Goal: Information Seeking & Learning: Learn about a topic

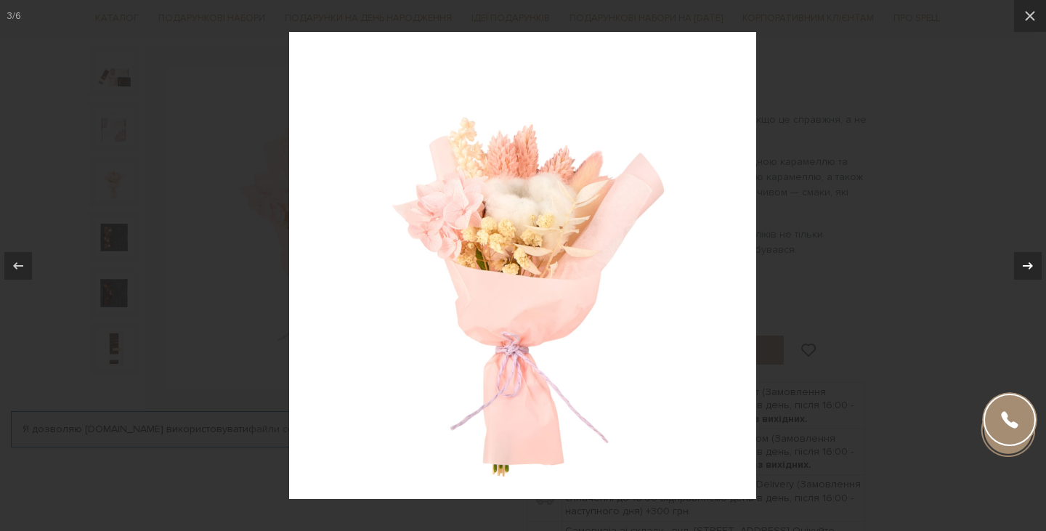
click at [1027, 265] on icon at bounding box center [1028, 265] width 10 height 7
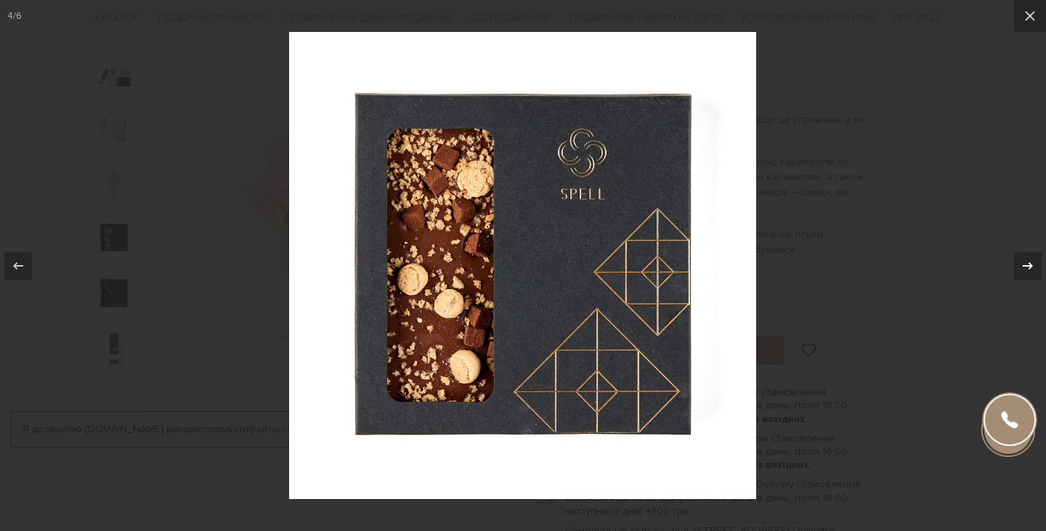
click at [1027, 265] on div "4 / 6" at bounding box center [523, 265] width 1046 height 531
click at [1027, 265] on icon at bounding box center [1028, 265] width 10 height 7
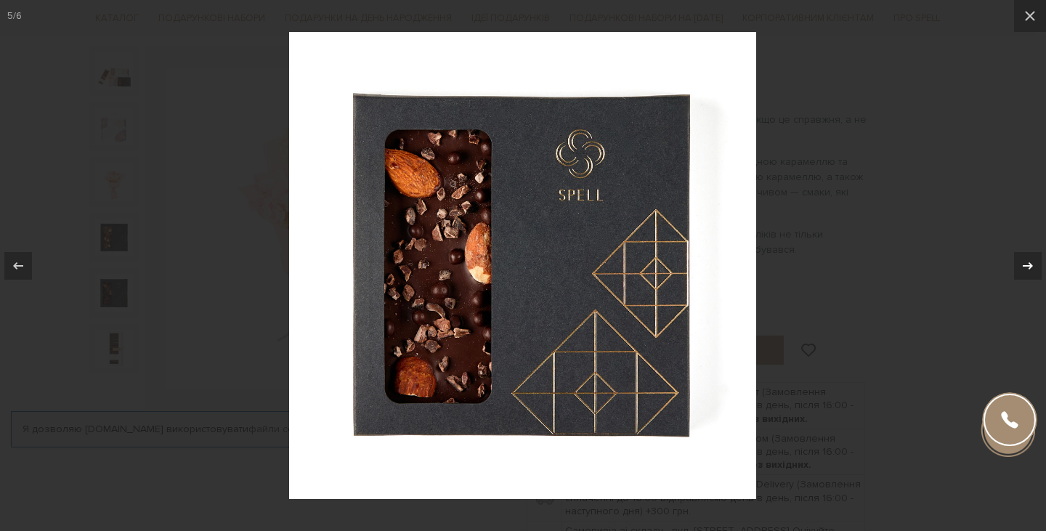
click at [1027, 265] on icon at bounding box center [1028, 265] width 10 height 7
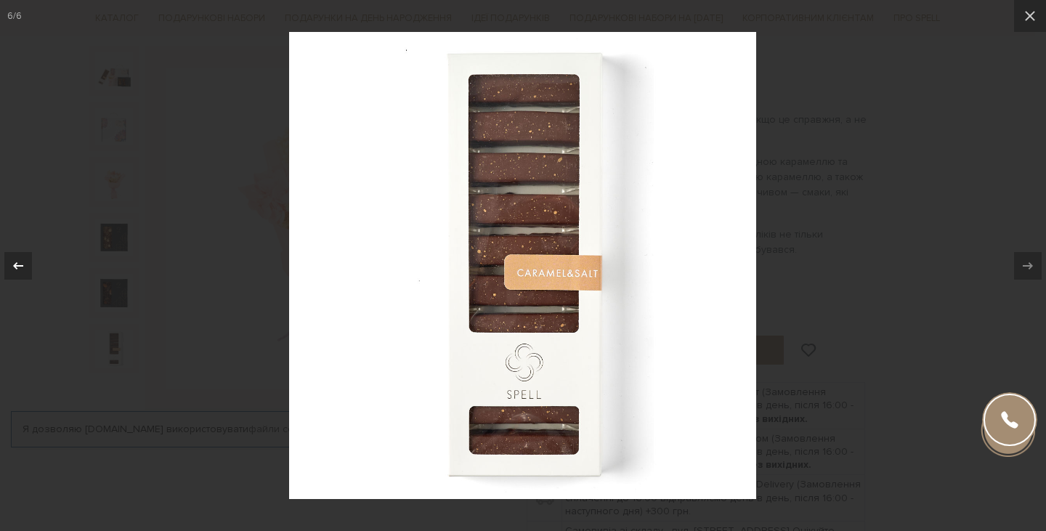
click at [24, 261] on icon at bounding box center [17, 265] width 17 height 17
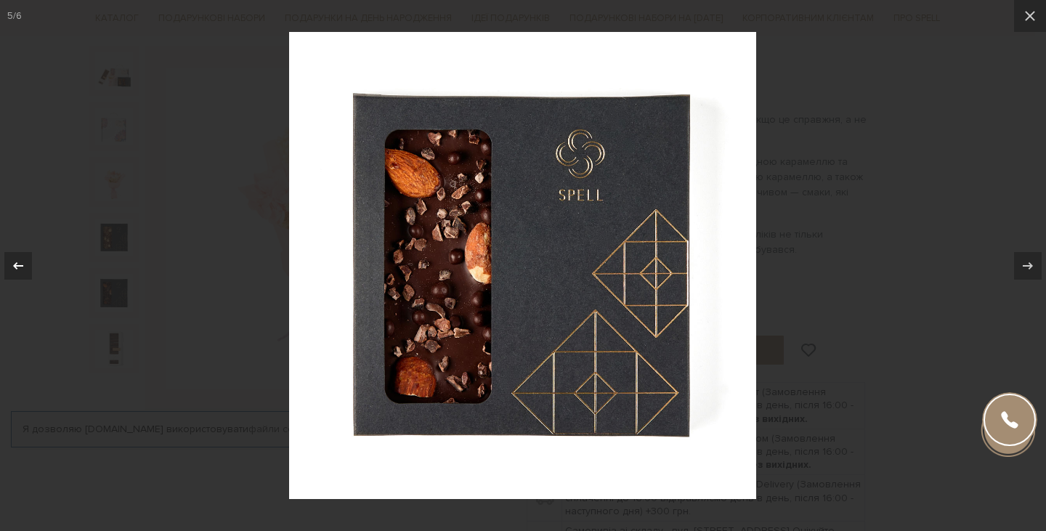
click at [24, 261] on icon at bounding box center [17, 265] width 17 height 17
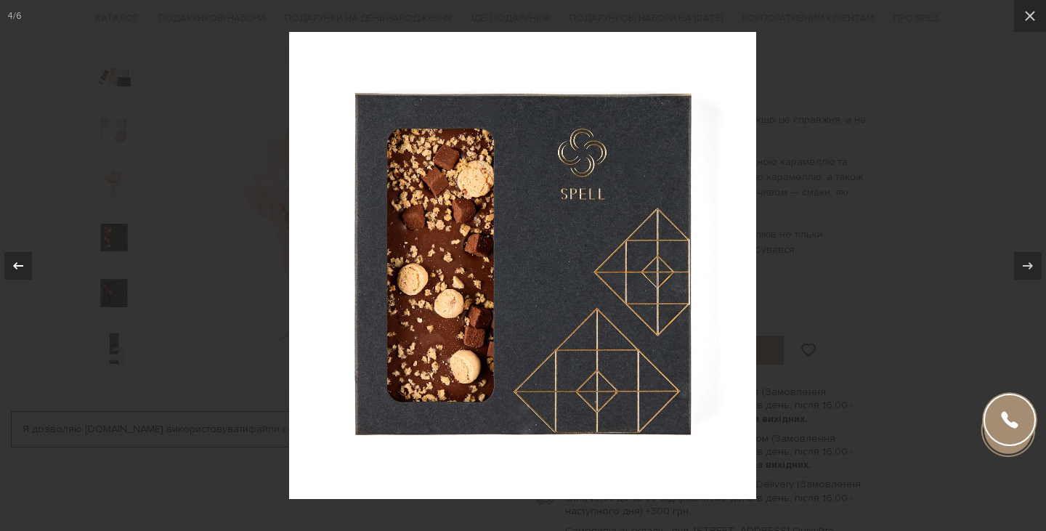
click at [24, 261] on icon at bounding box center [17, 265] width 17 height 17
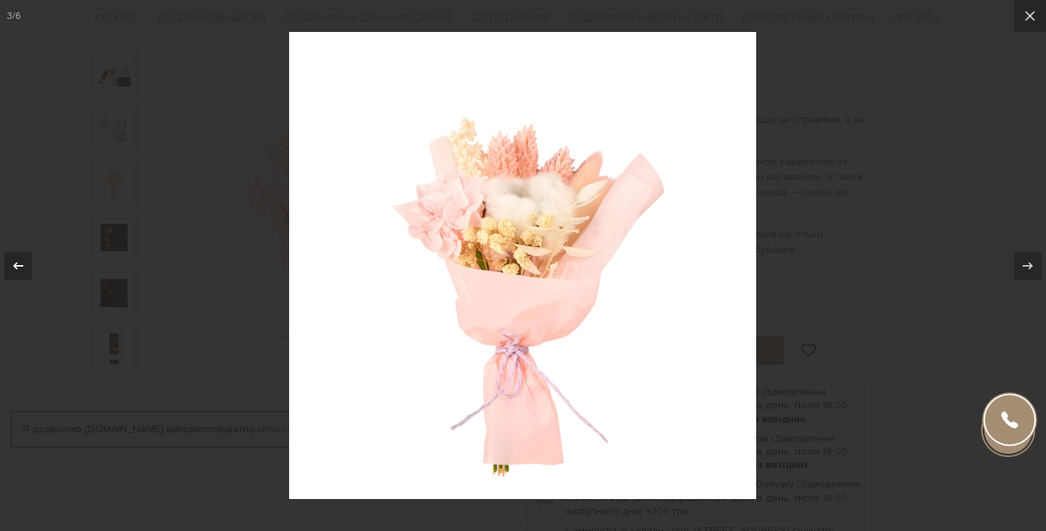
click at [24, 261] on icon at bounding box center [17, 265] width 17 height 17
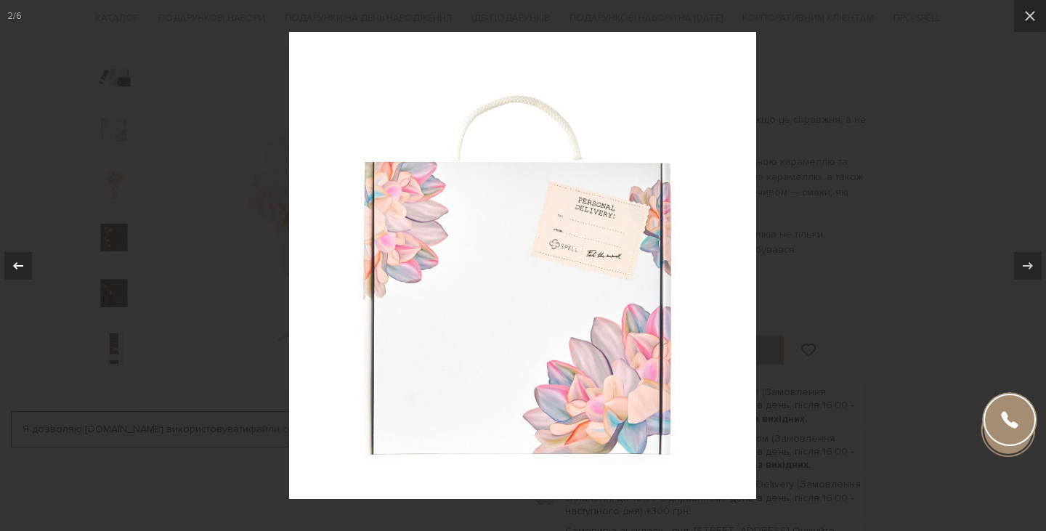
click at [24, 261] on div "2 / 6" at bounding box center [523, 265] width 1046 height 531
click at [20, 264] on icon at bounding box center [17, 265] width 17 height 17
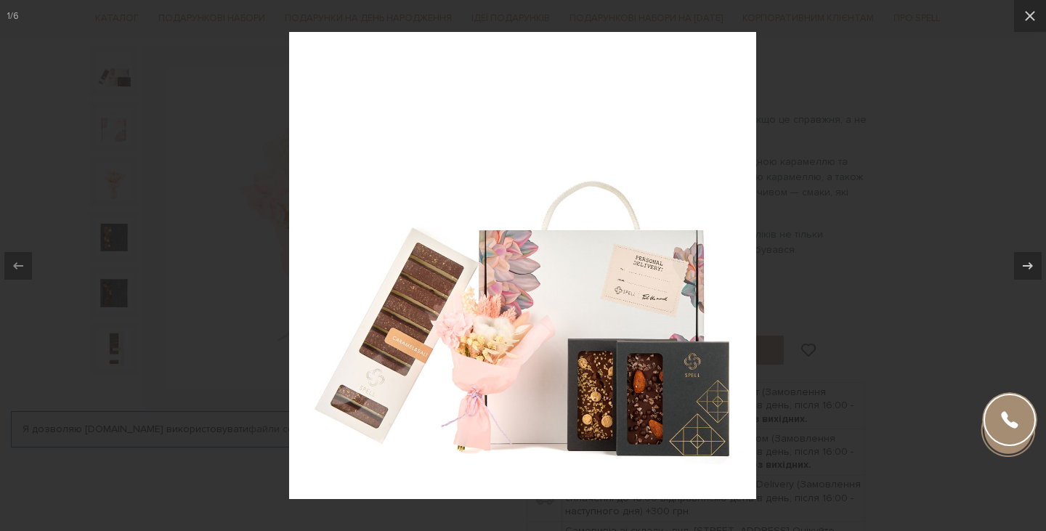
click at [20, 264] on div "1 / 6" at bounding box center [523, 265] width 1046 height 531
click at [1029, 18] on icon at bounding box center [1030, 16] width 10 height 10
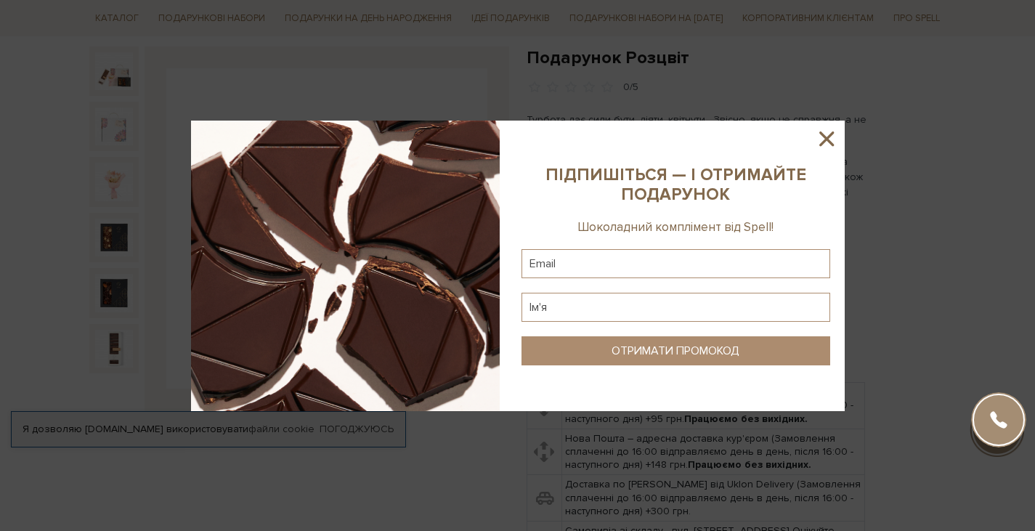
click at [832, 140] on icon at bounding box center [826, 138] width 25 height 25
